Goal: Complete application form

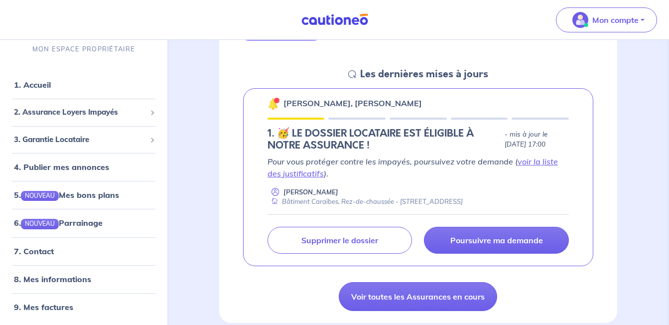
scroll to position [133, 0]
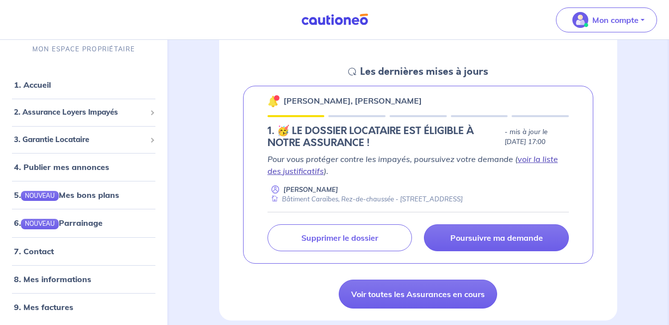
click at [540, 159] on link "voir la liste des justificatifs" at bounding box center [412, 165] width 290 height 22
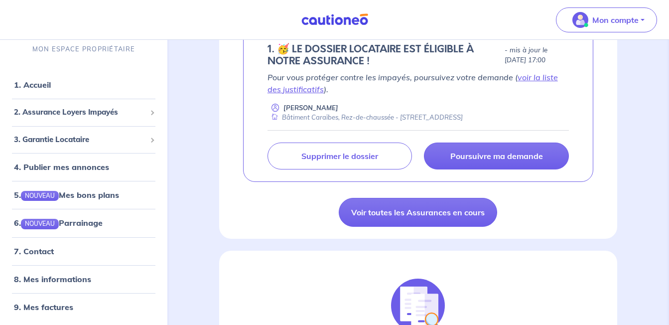
scroll to position [218, 0]
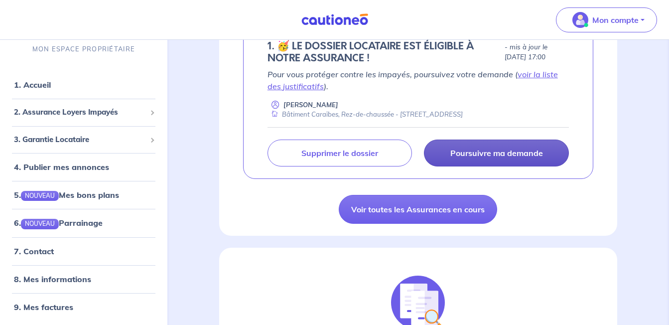
click at [486, 159] on link "Poursuivre ma demande" at bounding box center [496, 152] width 145 height 27
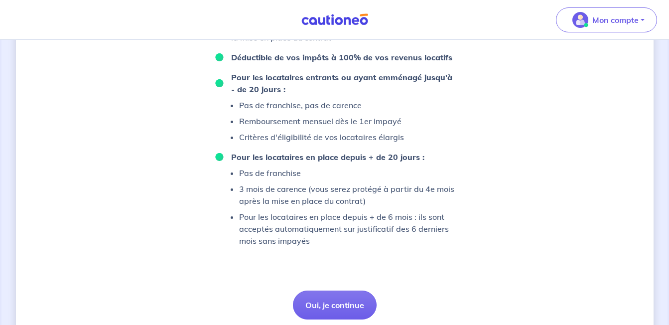
scroll to position [718, 0]
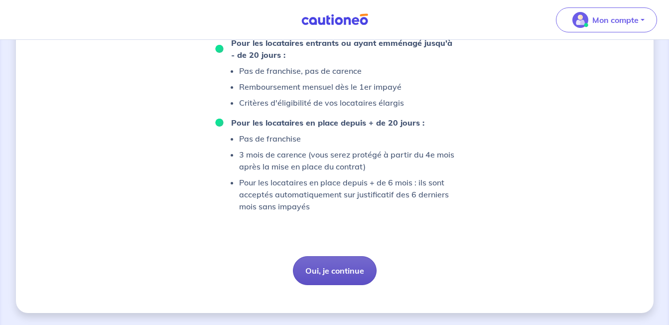
click at [354, 258] on button "Oui, je continue" at bounding box center [335, 270] width 84 height 29
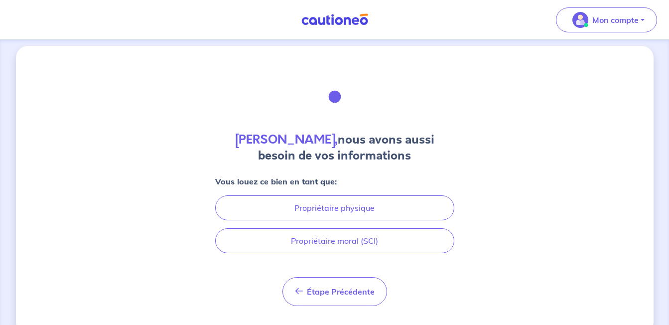
scroll to position [27, 0]
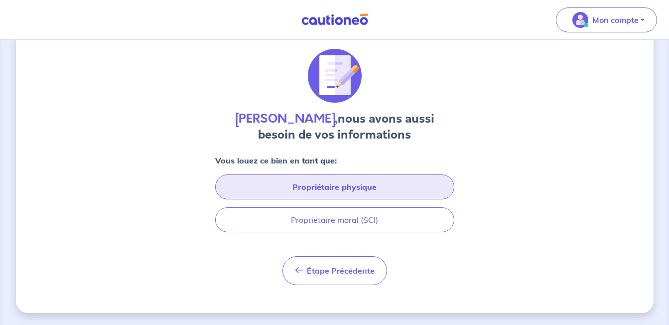
click at [342, 192] on button "Propriétaire physique" at bounding box center [334, 186] width 239 height 25
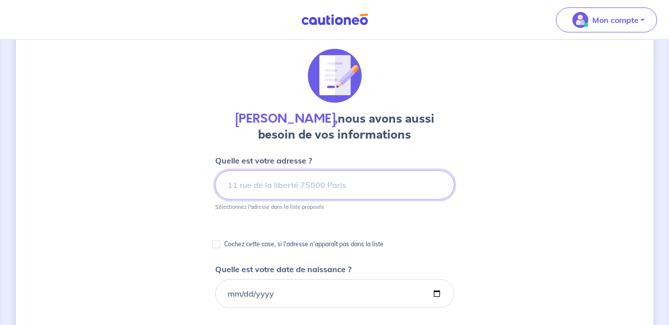
click at [329, 186] on input at bounding box center [334, 184] width 239 height 29
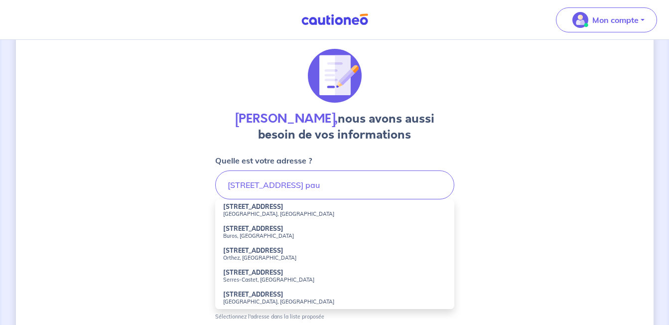
click at [237, 205] on strong "[STREET_ADDRESS]" at bounding box center [253, 206] width 60 height 7
type input "[STREET_ADDRESS][PERSON_NAME]"
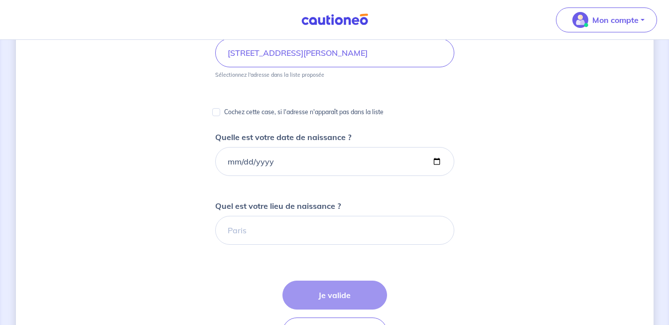
scroll to position [162, 0]
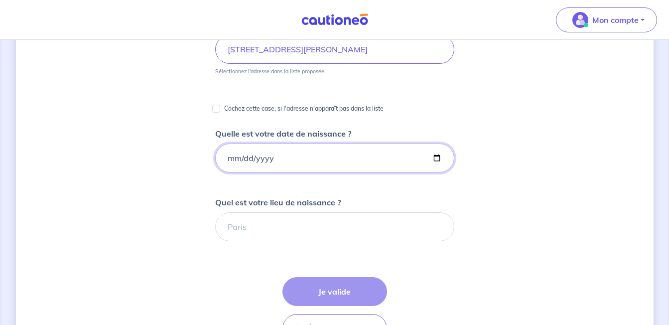
click at [431, 157] on input "Quelle est votre date de naissance ?" at bounding box center [334, 157] width 239 height 29
click at [366, 184] on form "Quelle est votre adresse ? [STREET_ADDRESS][PERSON_NAME] Sélectionnez l'adresse…" at bounding box center [334, 262] width 239 height 487
click at [352, 160] on input "Quelle est votre date de naissance ?" at bounding box center [334, 157] width 239 height 29
type input "[DATE]"
click at [354, 214] on input "Quel est votre lieu de naissance ?" at bounding box center [334, 226] width 239 height 29
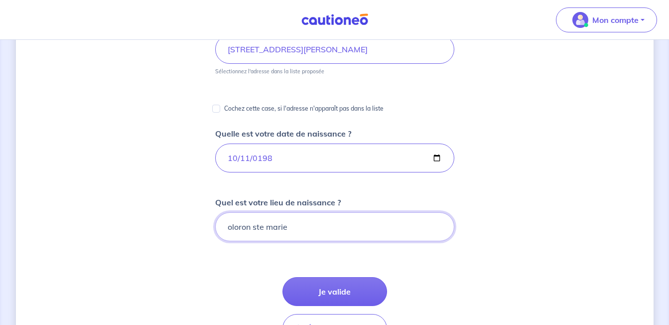
click at [256, 228] on input "oloron ste marie" at bounding box center [334, 226] width 239 height 29
click at [276, 224] on input "oloron sainte marie" at bounding box center [334, 226] width 239 height 29
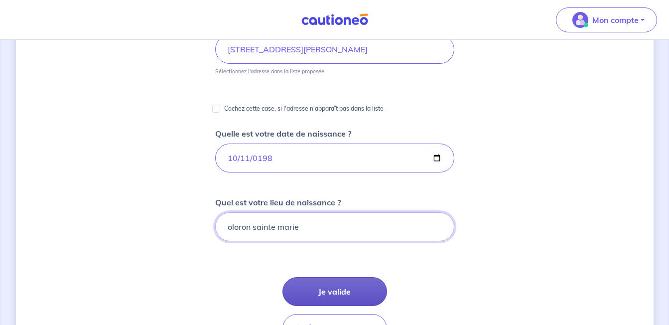
type input "oloron sainte marie"
click at [322, 292] on button "Je valide" at bounding box center [334, 291] width 105 height 29
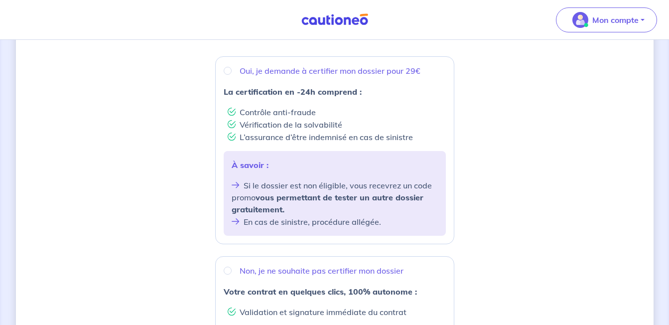
scroll to position [176, 0]
click at [230, 73] on input "Oui, je demande à certifier mon dossier pour 29€" at bounding box center [228, 72] width 8 height 8
radio input "true"
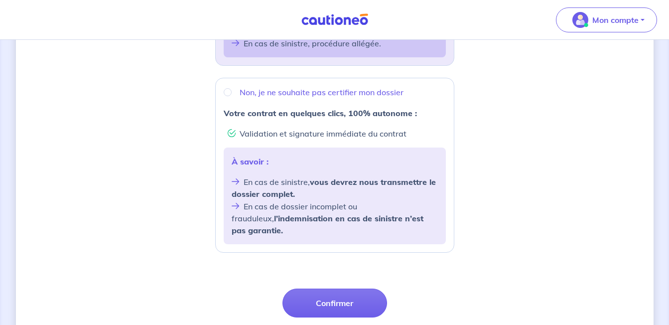
scroll to position [386, 0]
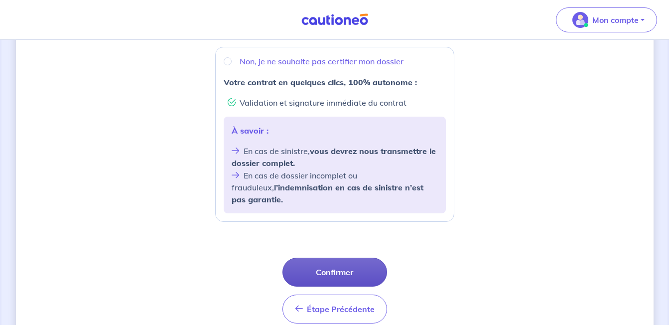
click at [321, 260] on button "Confirmer" at bounding box center [334, 271] width 105 height 29
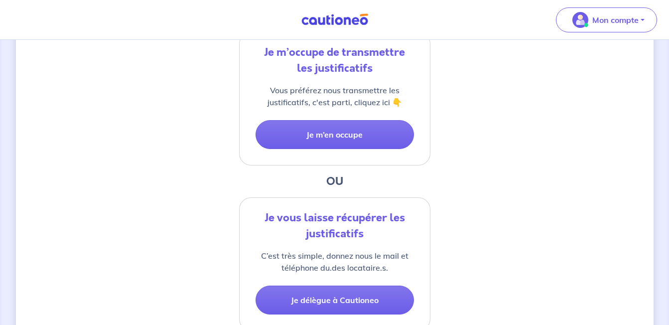
scroll to position [246, 0]
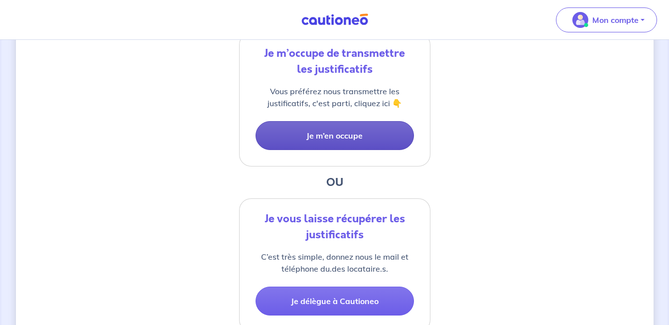
click at [342, 129] on button "Je m’en occupe" at bounding box center [334, 135] width 158 height 29
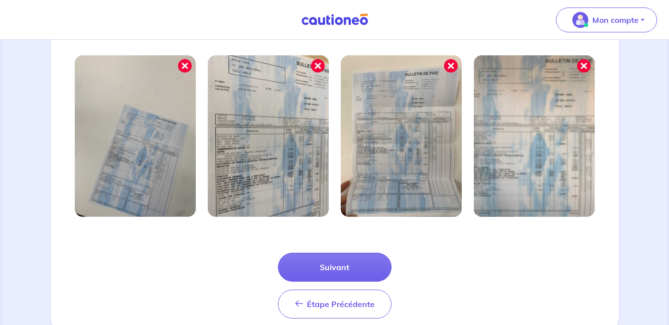
scroll to position [359, 0]
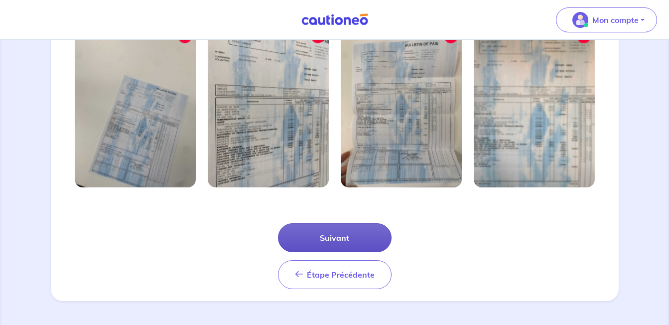
click at [329, 246] on button "Suivant" at bounding box center [335, 237] width 114 height 29
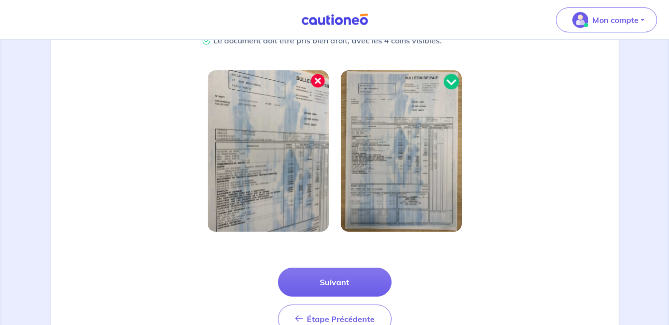
scroll to position [268, 0]
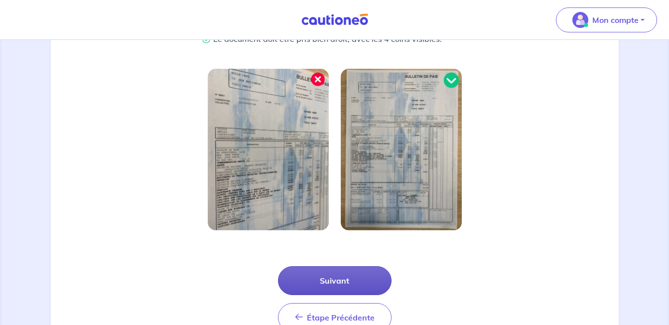
click at [336, 290] on button "Suivant" at bounding box center [335, 280] width 114 height 29
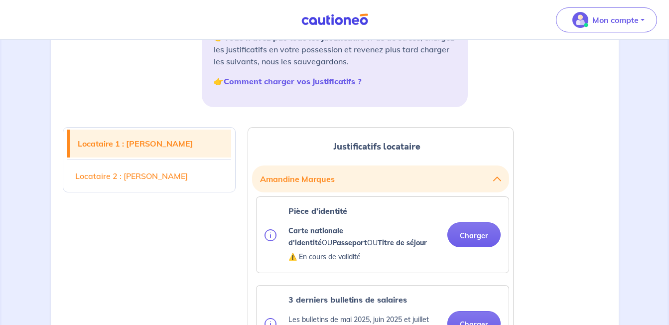
scroll to position [175, 0]
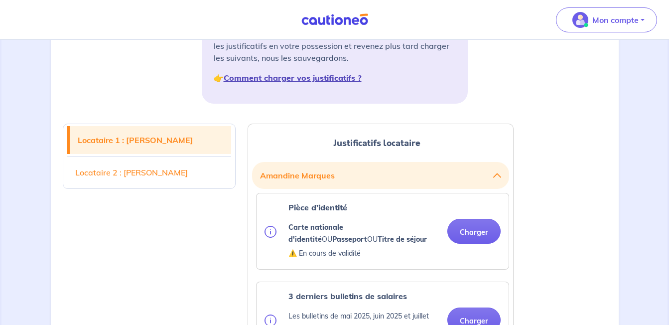
click at [345, 77] on strong "Comment charger vos justificatifs ?" at bounding box center [293, 78] width 138 height 10
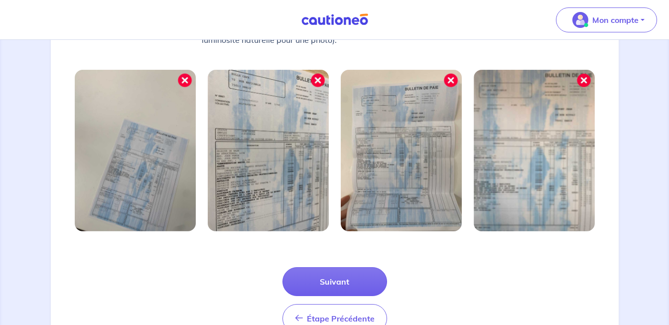
scroll to position [359, 0]
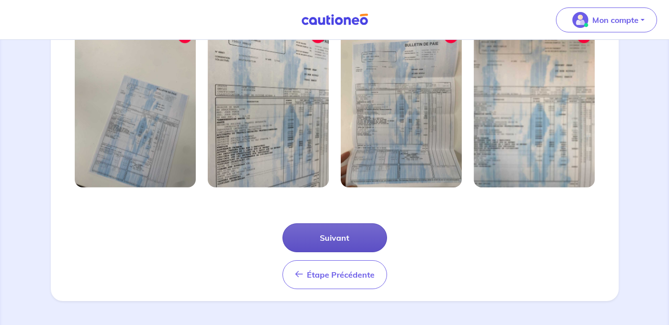
click at [344, 227] on button "Suivant" at bounding box center [334, 237] width 105 height 29
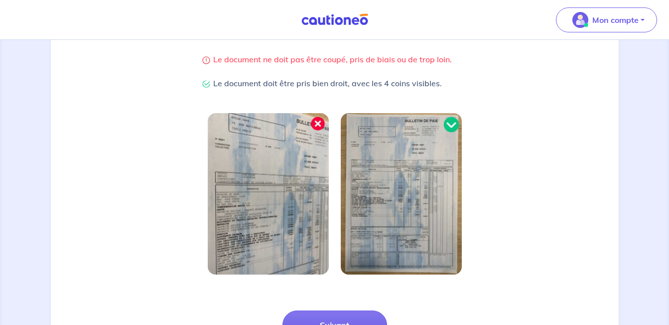
scroll to position [311, 0]
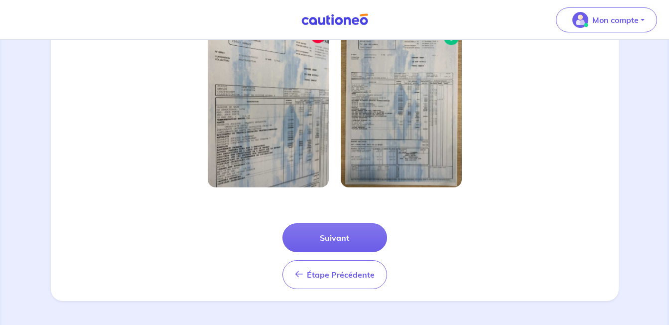
click at [355, 222] on div "Étape Précédente Précédent Suivant" at bounding box center [335, 244] width 556 height 90
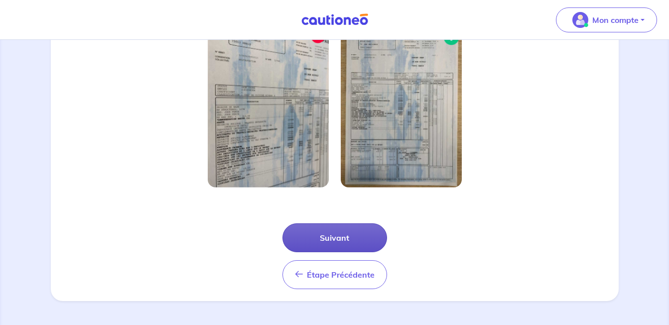
click at [349, 231] on button "Suivant" at bounding box center [334, 237] width 105 height 29
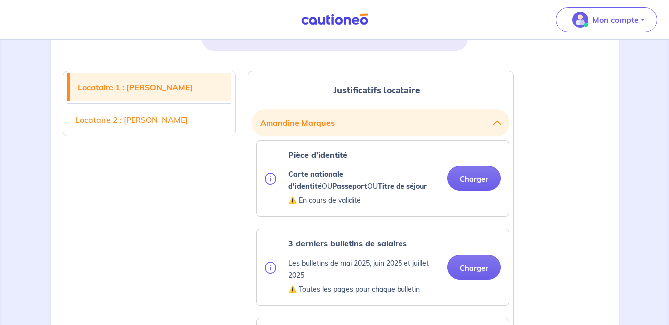
scroll to position [266, 0]
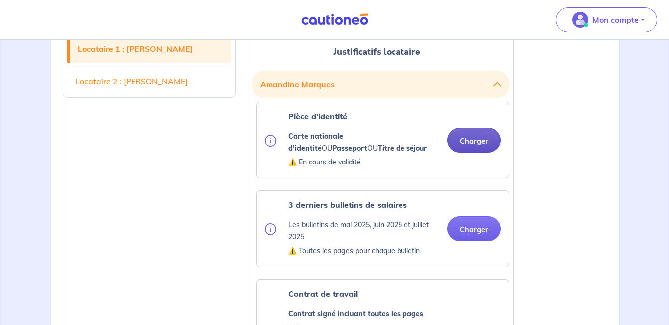
click at [478, 138] on button "Charger" at bounding box center [473, 139] width 53 height 25
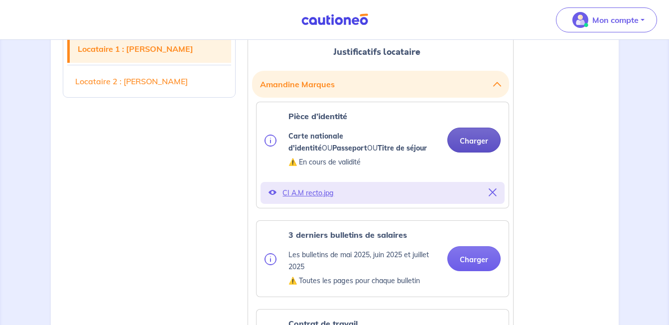
click at [474, 138] on button "Charger" at bounding box center [473, 139] width 53 height 25
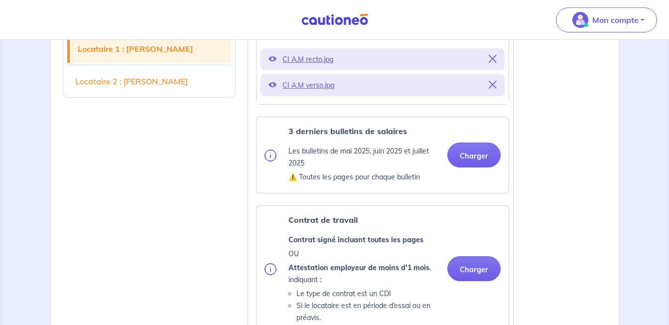
scroll to position [411, 0]
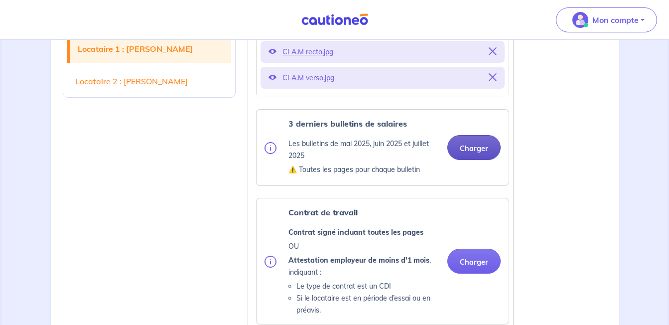
click at [477, 148] on button "Charger" at bounding box center [473, 147] width 53 height 25
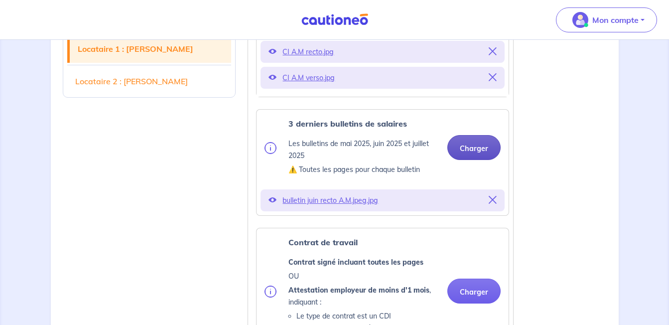
click at [477, 150] on button "Charger" at bounding box center [473, 147] width 53 height 25
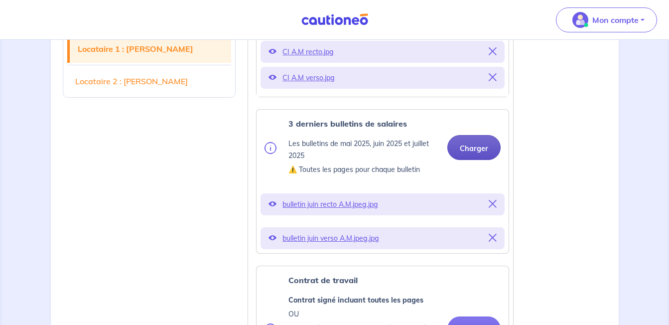
click at [471, 150] on button "Charger" at bounding box center [473, 147] width 53 height 25
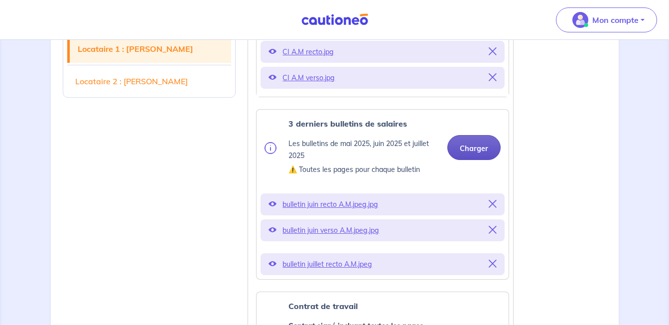
click at [477, 148] on button "Charger" at bounding box center [473, 147] width 53 height 25
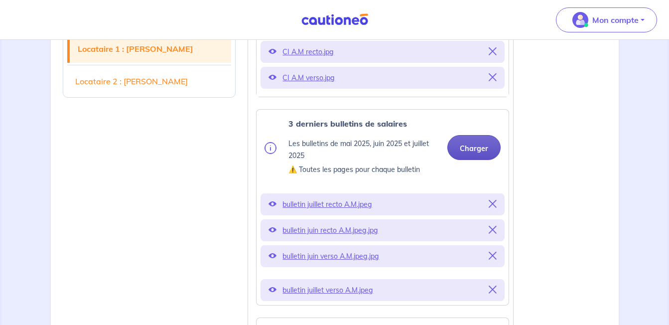
click at [480, 146] on button "Charger" at bounding box center [473, 147] width 53 height 25
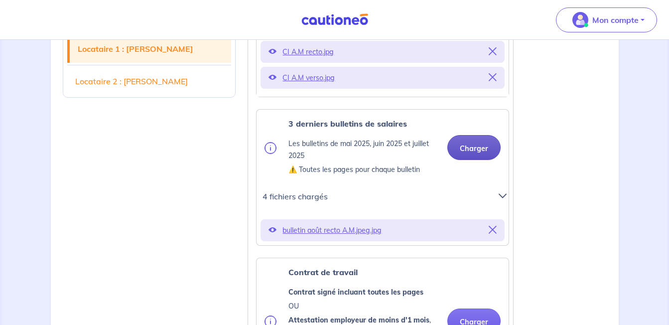
click at [475, 158] on button "Charger" at bounding box center [473, 147] width 53 height 25
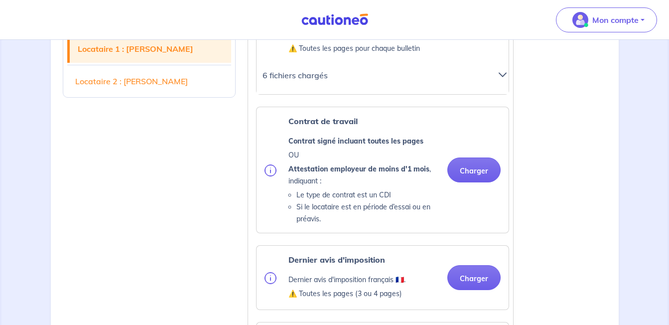
scroll to position [540, 0]
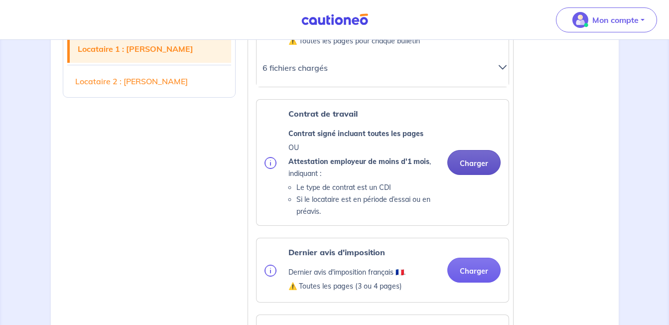
click at [484, 162] on button "Charger" at bounding box center [473, 162] width 53 height 25
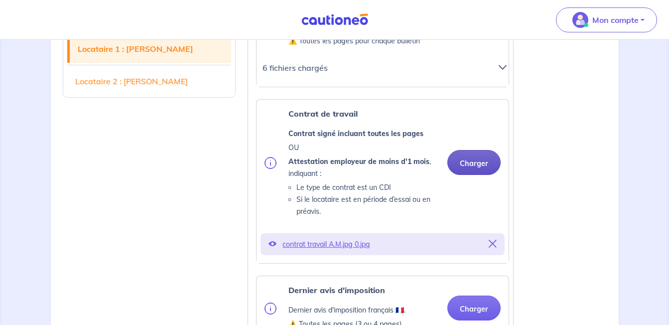
click at [477, 169] on button "Charger" at bounding box center [473, 162] width 53 height 25
click at [486, 167] on button "Charger" at bounding box center [473, 162] width 53 height 25
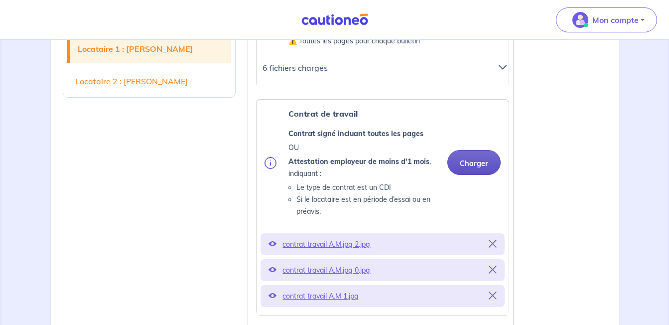
click at [478, 161] on button "Charger" at bounding box center [473, 162] width 53 height 25
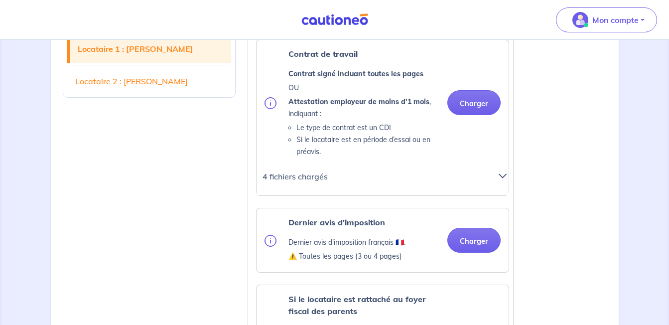
scroll to position [614, 0]
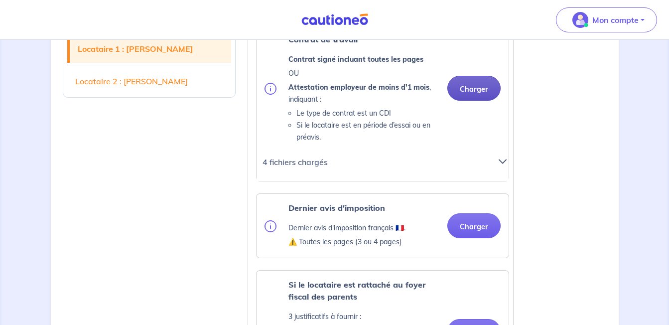
click at [470, 93] on button "Charger" at bounding box center [473, 88] width 53 height 25
click at [502, 161] on icon at bounding box center [503, 161] width 8 height 8
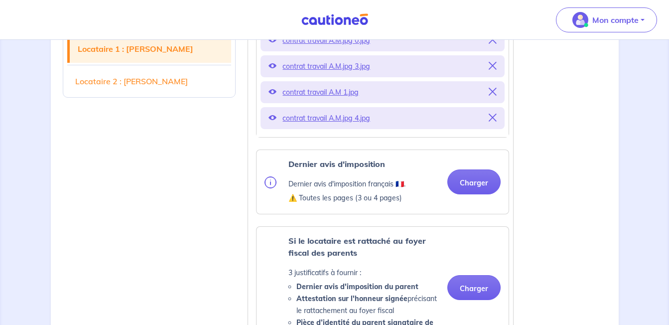
scroll to position [815, 0]
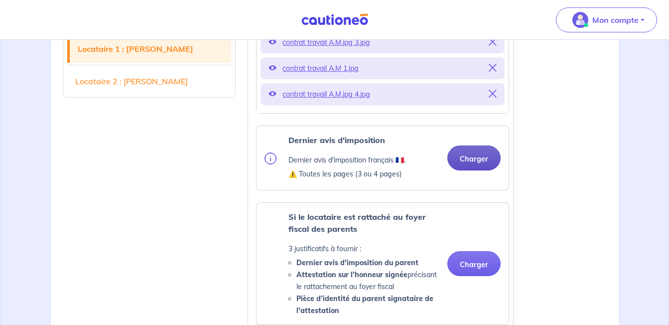
click at [471, 158] on button "Charger" at bounding box center [473, 157] width 53 height 25
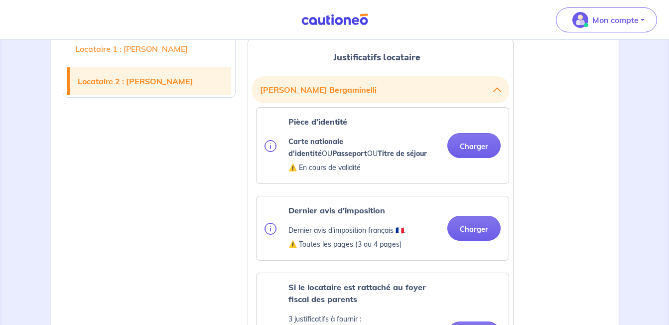
scroll to position [1401, 0]
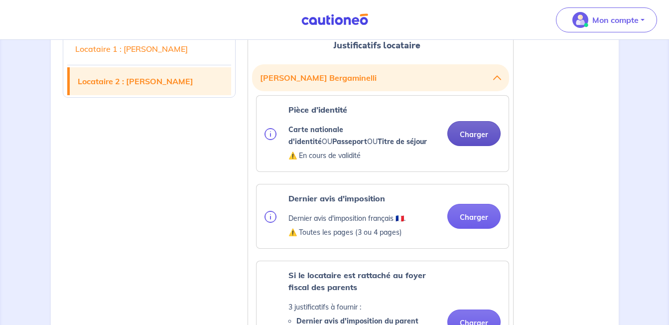
click at [472, 128] on button "Charger" at bounding box center [473, 133] width 53 height 25
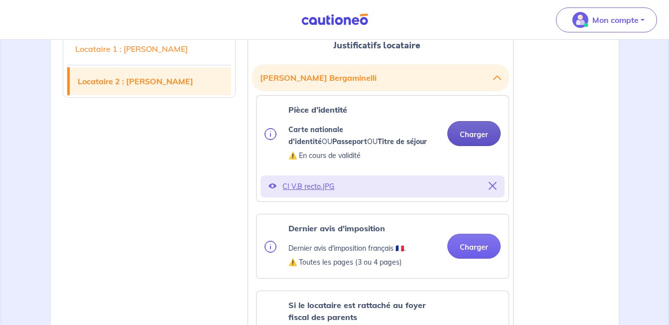
click at [476, 131] on button "Charger" at bounding box center [473, 133] width 53 height 25
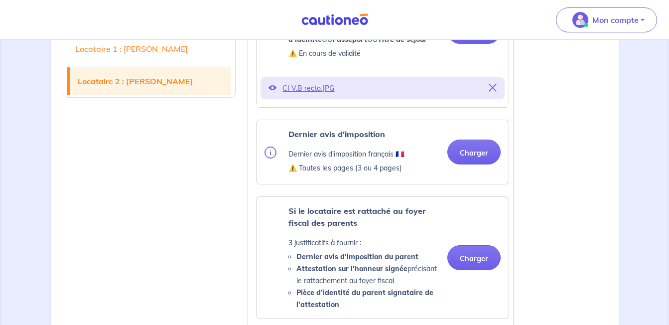
scroll to position [1519, 0]
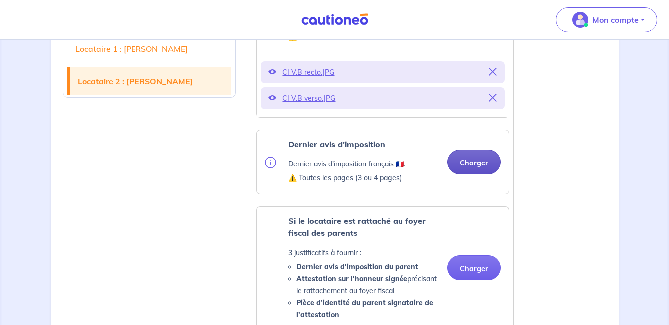
click at [468, 157] on button "Charger" at bounding box center [473, 161] width 53 height 25
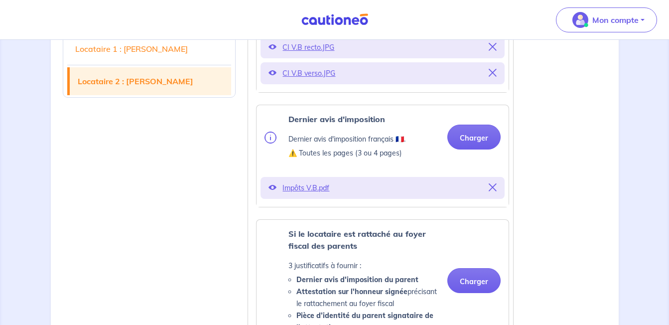
scroll to position [1565, 0]
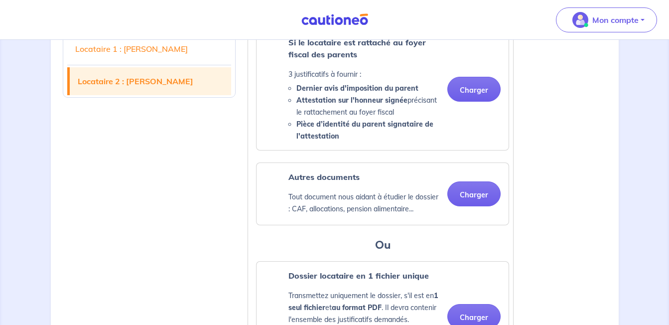
scroll to position [1740, 0]
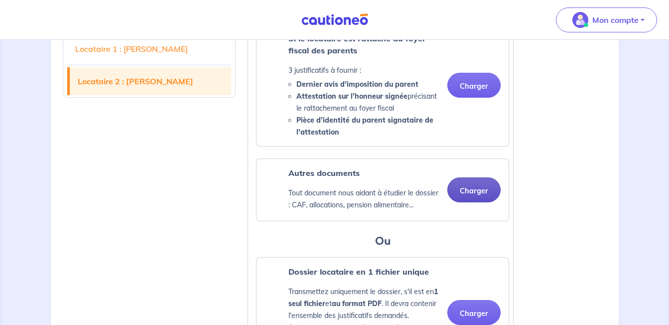
click at [482, 191] on button "Charger" at bounding box center [473, 189] width 53 height 25
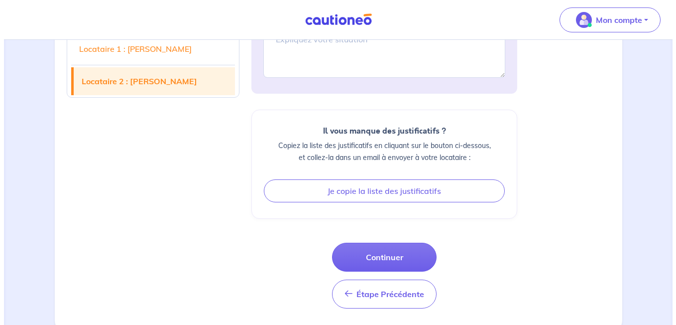
scroll to position [2238, 0]
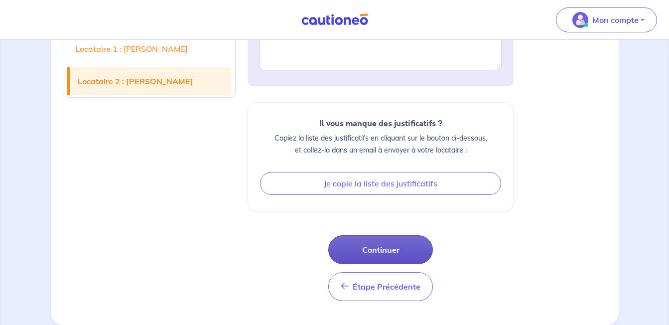
click at [376, 244] on button "Continuer" at bounding box center [380, 249] width 105 height 29
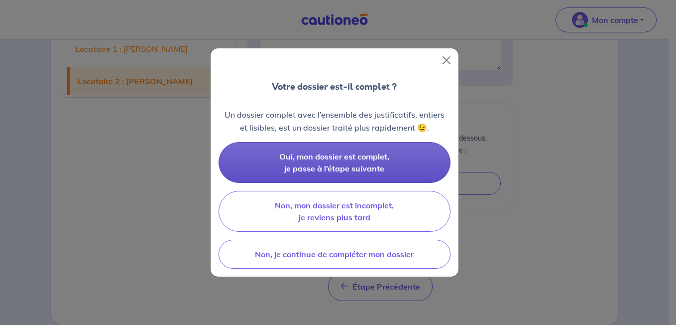
click at [370, 156] on span "Oui, mon dossier est complet, je passe à l’étape suivante" at bounding box center [334, 162] width 110 height 22
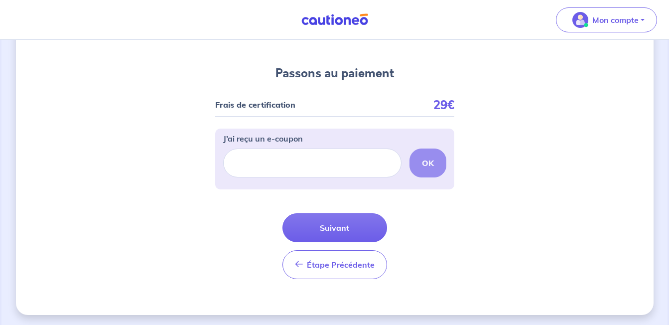
scroll to position [92, 0]
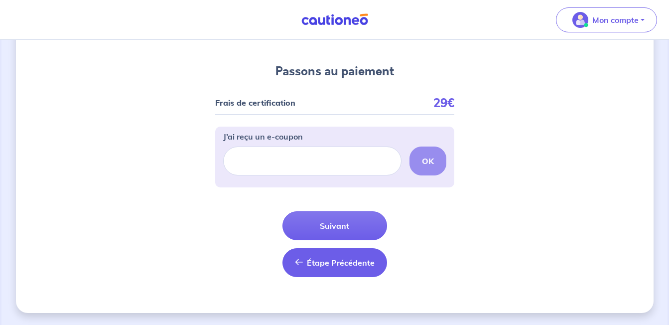
click at [327, 255] on button "Étape Précédente Précédent" at bounding box center [334, 262] width 105 height 29
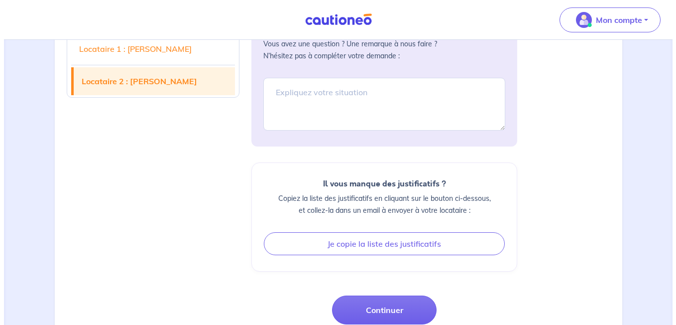
scroll to position [2104, 0]
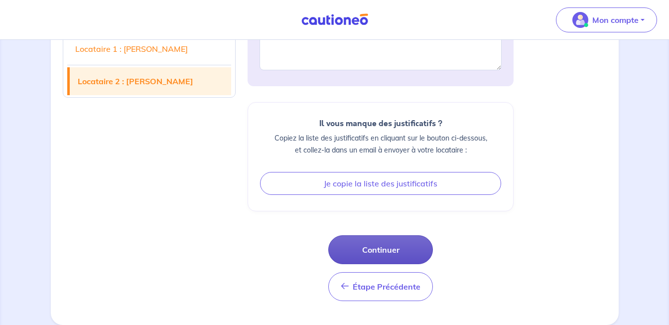
click at [406, 250] on button "Continuer" at bounding box center [380, 249] width 105 height 29
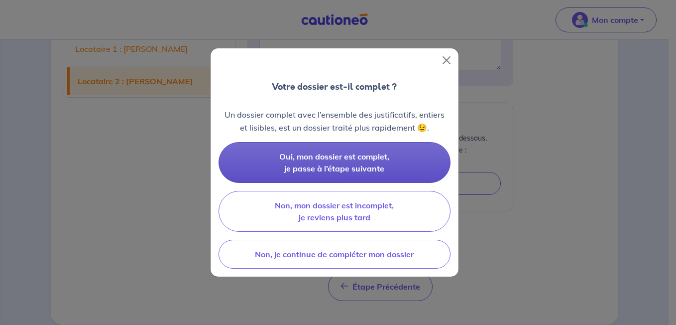
click at [372, 156] on span "Oui, mon dossier est complet, je passe à l’étape suivante" at bounding box center [334, 162] width 110 height 22
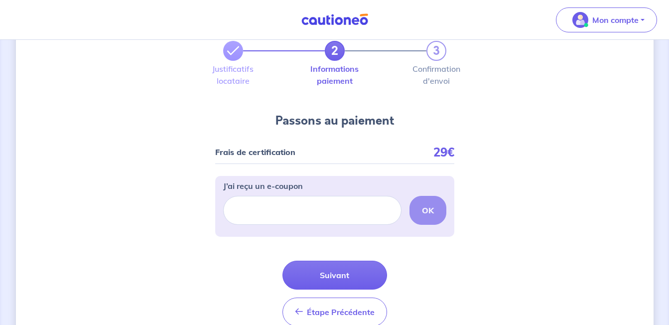
scroll to position [48, 0]
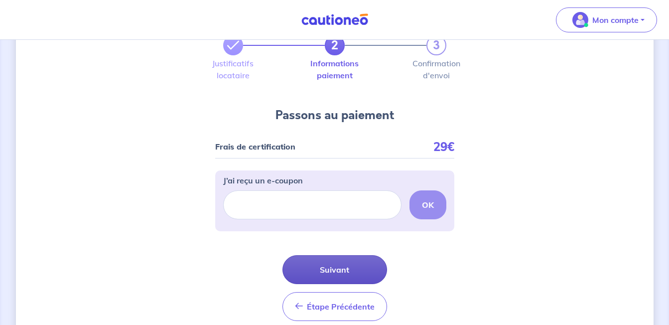
click at [343, 257] on button "Suivant" at bounding box center [334, 269] width 105 height 29
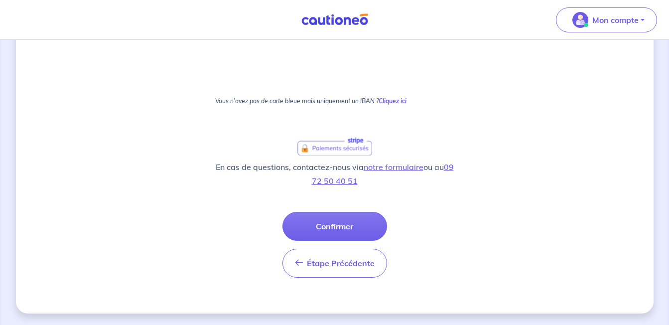
scroll to position [613, 0]
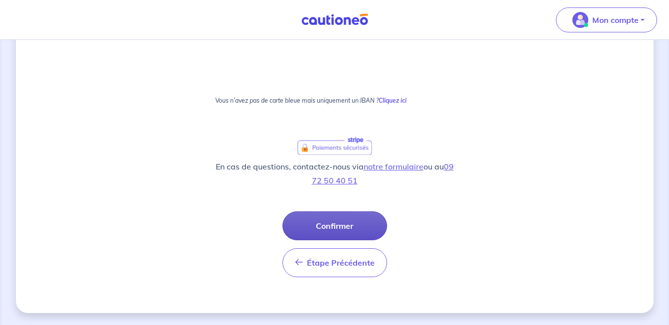
click at [330, 221] on button "Confirmer" at bounding box center [334, 225] width 105 height 29
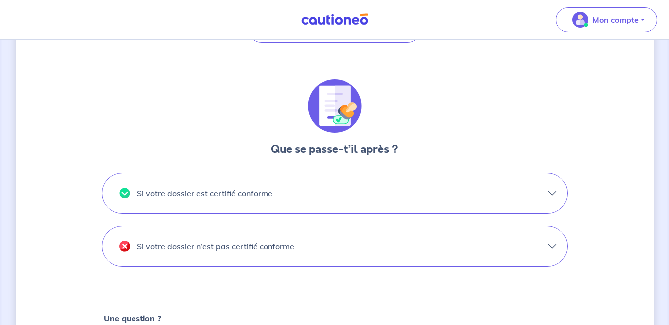
scroll to position [265, 0]
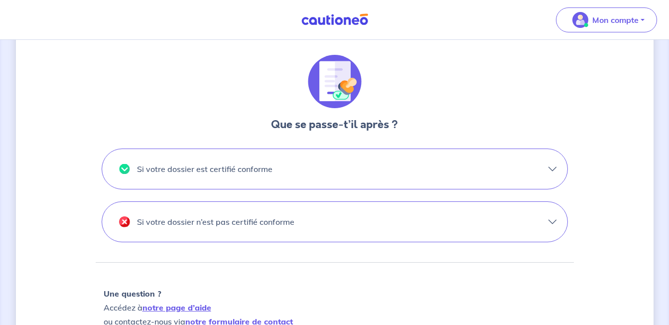
click at [550, 173] on button "Si votre dossier est certifié conforme" at bounding box center [334, 169] width 465 height 40
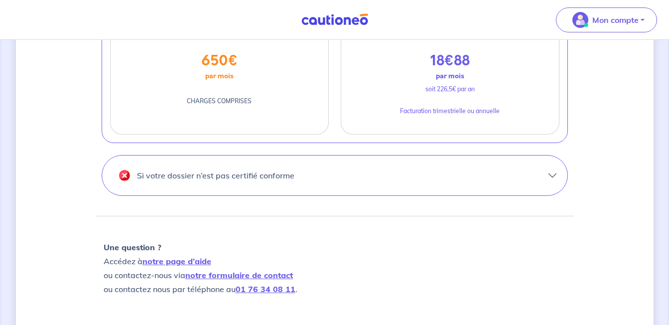
scroll to position [477, 0]
click at [553, 175] on button "Si votre dossier n’est pas certifié conforme" at bounding box center [334, 174] width 465 height 40
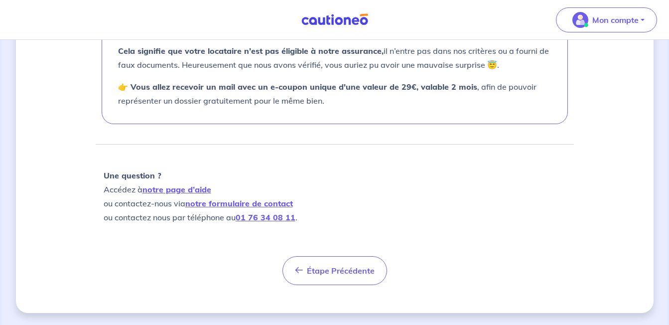
scroll to position [5, 0]
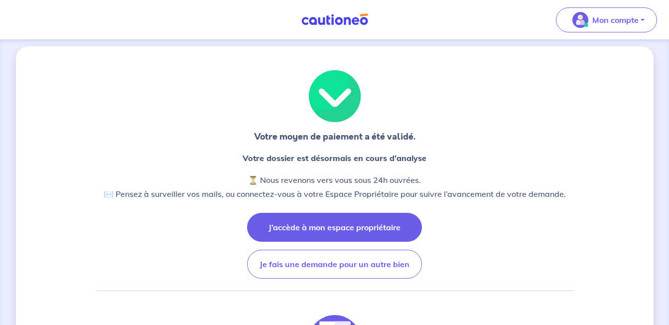
click at [330, 238] on button "J’accède à mon espace propriétaire" at bounding box center [334, 227] width 175 height 29
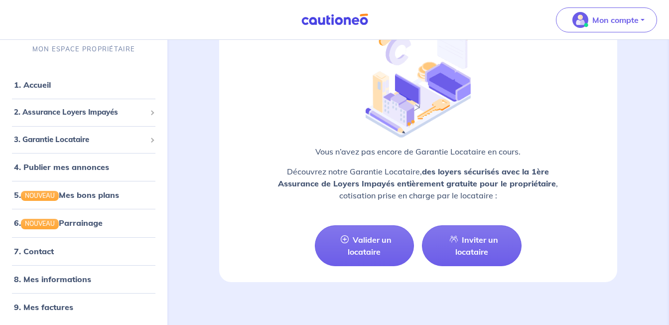
scroll to position [872, 0]
